Goal: Find specific fact: Find specific fact

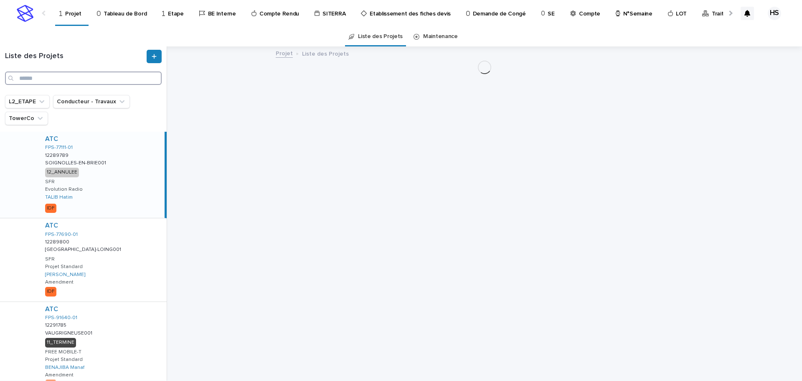
click at [83, 84] on input "Search" at bounding box center [83, 77] width 157 height 13
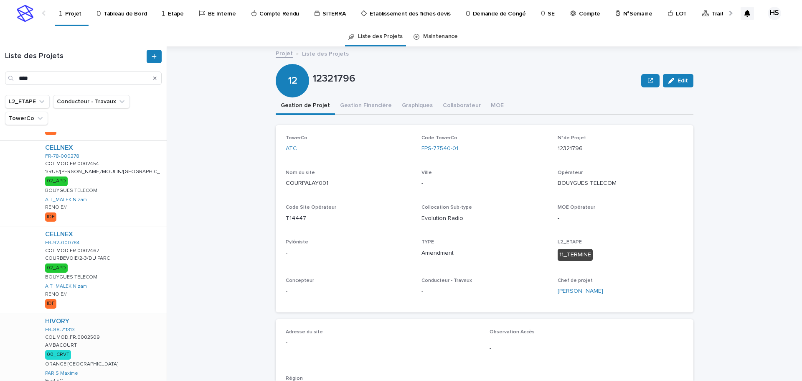
scroll to position [591, 0]
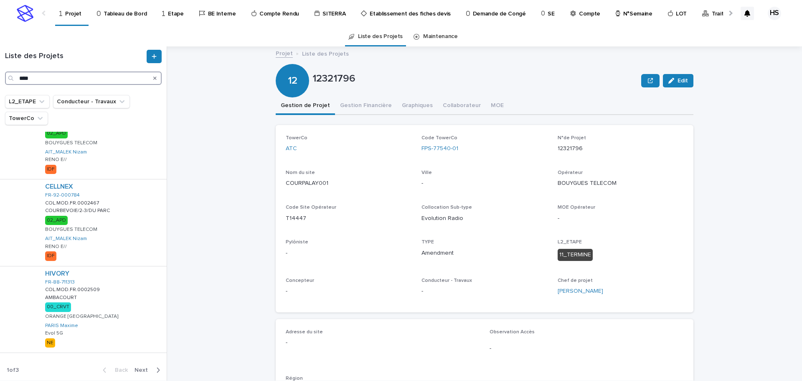
click at [46, 84] on input "****" at bounding box center [83, 77] width 157 height 13
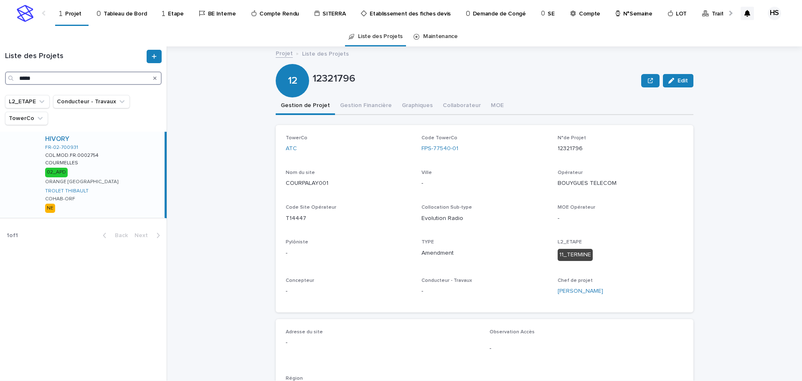
type input "*****"
click at [125, 170] on div "HIVORY FR-02-700931 COL.MOD.FR.0002754 COL.MOD.FR.0002754 COURMELLES COURMELLES…" at bounding box center [101, 175] width 126 height 86
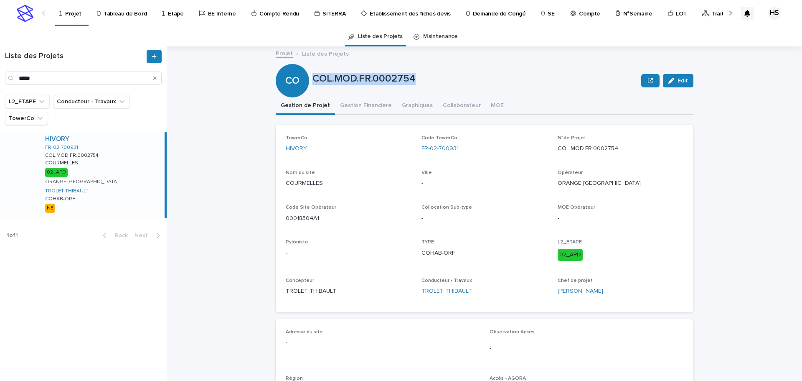
drag, startPoint x: 414, startPoint y: 78, endPoint x: 311, endPoint y: 84, distance: 103.0
click at [313, 84] on p "COL.MOD.FR.0002754" at bounding box center [475, 79] width 325 height 12
copy p "COL.MOD.FR.0002754"
click at [512, 152] on div "FR-02-700931" at bounding box center [485, 148] width 126 height 9
drag, startPoint x: 318, startPoint y: 218, endPoint x: 279, endPoint y: 223, distance: 39.5
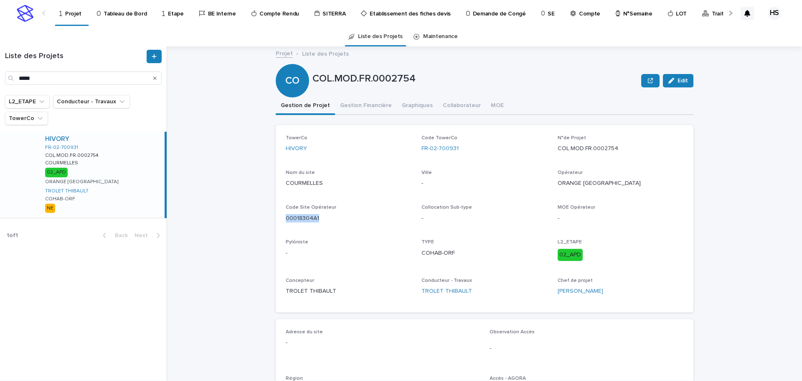
click at [279, 223] on div "TowerCo HIVORY Code TowerCo FR-02-700931 N°de Projet COL.MOD.FR.0002754 Nom du …" at bounding box center [485, 218] width 418 height 187
copy p "00018304A1"
drag, startPoint x: 470, startPoint y: 147, endPoint x: 415, endPoint y: 149, distance: 54.8
click at [415, 149] on div "TowerCo HIVORY Code TowerCo FR-02-700931 N°de Projet COL.MOD.FR.0002754 Nom du …" at bounding box center [485, 218] width 398 height 167
copy link "FR-02-700931"
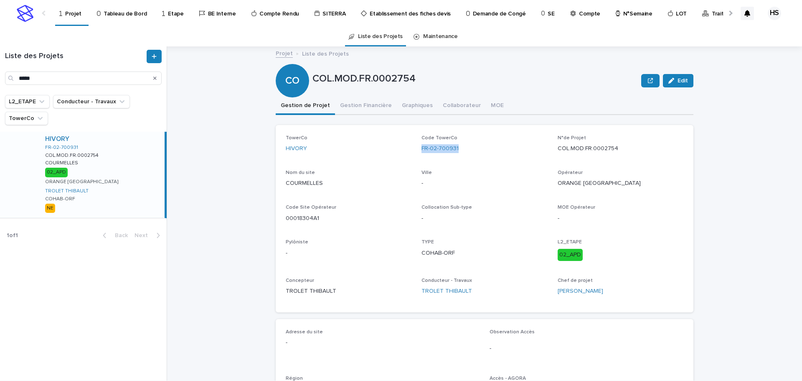
click at [467, 163] on div "TowerCo HIVORY Code TowerCo FR-02-700931 N°de Projet COL.MOD.FR.0002754 Nom du …" at bounding box center [485, 218] width 398 height 167
